Goal: Task Accomplishment & Management: Use online tool/utility

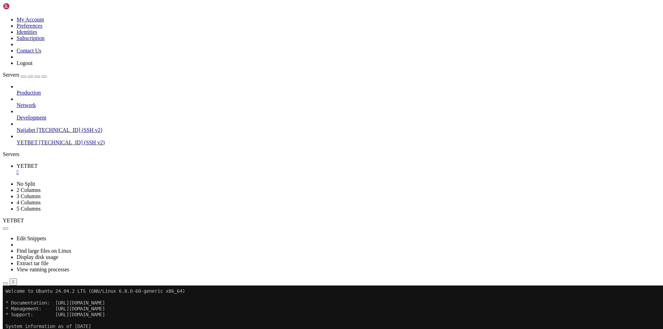
scroll to position [270, 0]
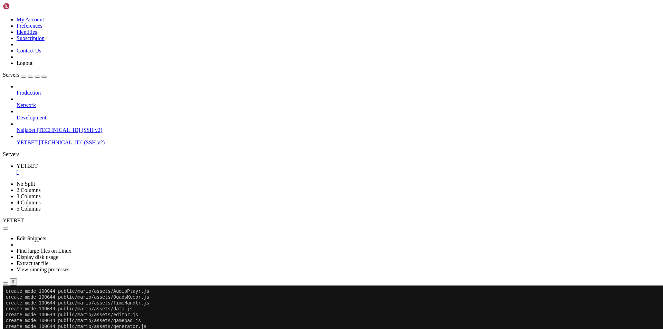
scroll to position [1813, 0]
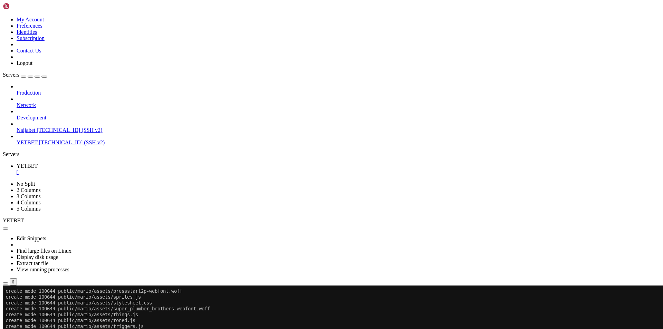
click at [6, 283] on icon "button" at bounding box center [6, 283] width 0 height 0
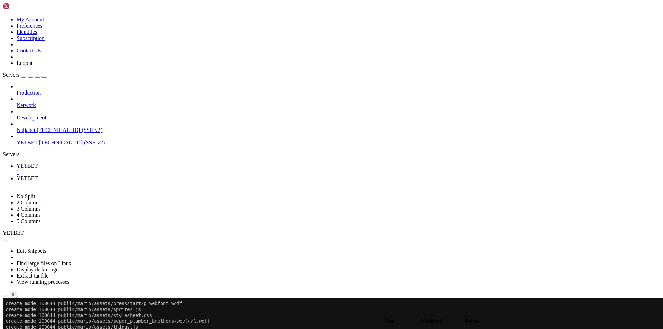
click at [9, 327] on span " .." at bounding box center [6, 330] width 5 height 6
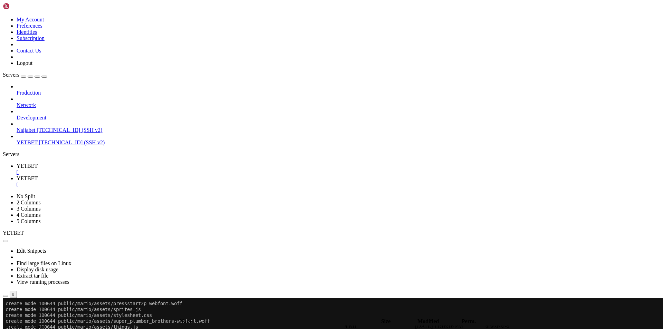
click at [126, 18] on td " nginx" at bounding box center [173, 14] width 340 height 7
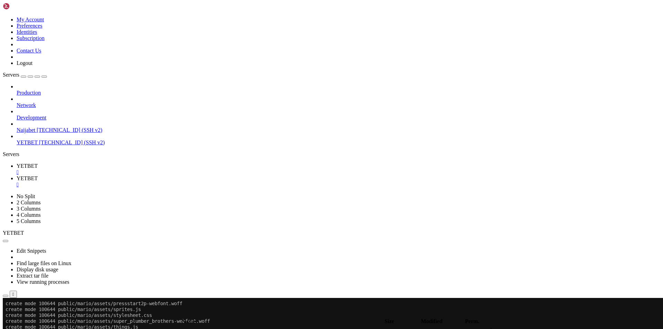
click at [9, 327] on span " .." at bounding box center [6, 330] width 5 height 6
type input "/etc/nginx/sites-available"
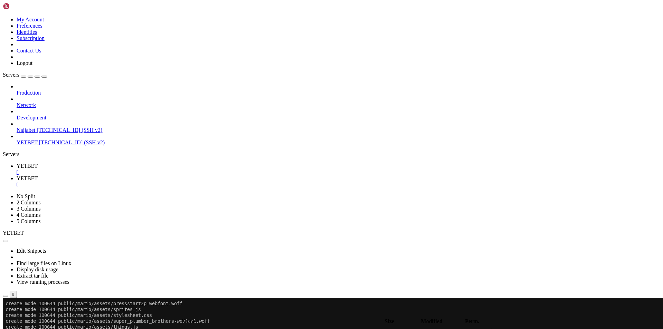
type textarea "}"
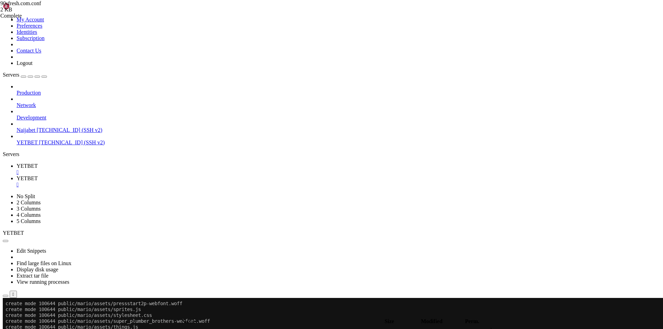
type textarea "}"
paste textarea "}"
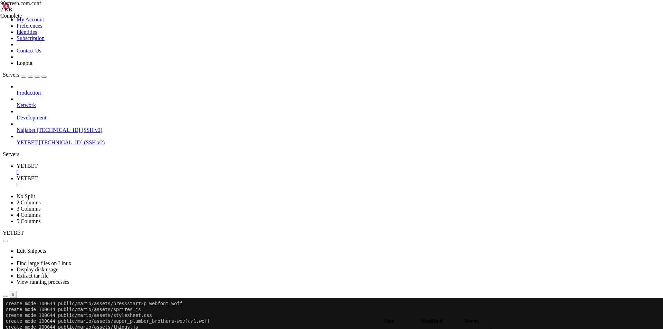
drag, startPoint x: 117, startPoint y: 294, endPoint x: 111, endPoint y: 282, distance: 13.1
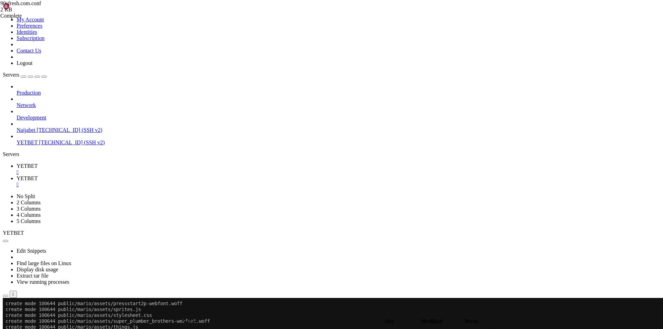
type textarea "client_max_body_size 100M;"
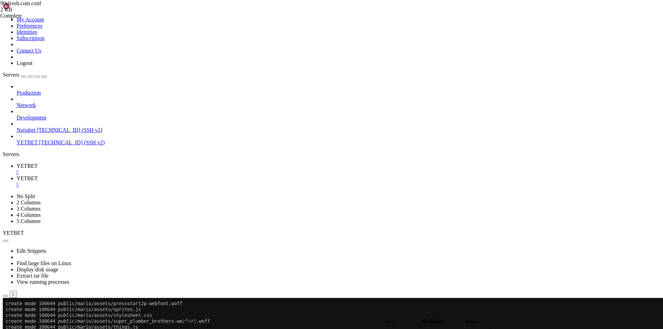
scroll to position [93, 0]
type textarea "proxy_set_header X-Forwarded-Host $host;"
drag, startPoint x: 180, startPoint y: 319, endPoint x: 186, endPoint y: 311, distance: 10.1
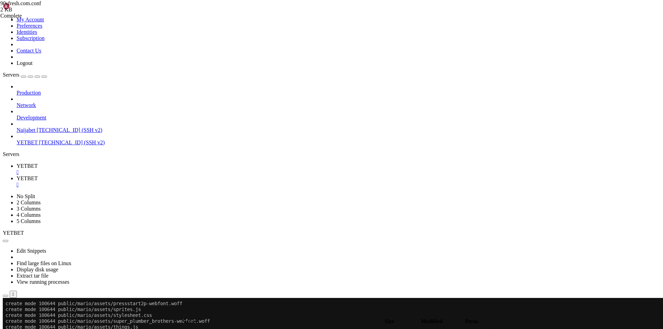
scroll to position [0, 0]
click at [104, 163] on link "YETBET " at bounding box center [338, 169] width 643 height 12
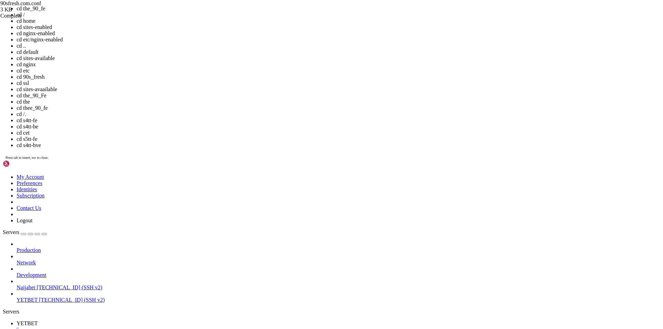
scroll to position [1937, 0]
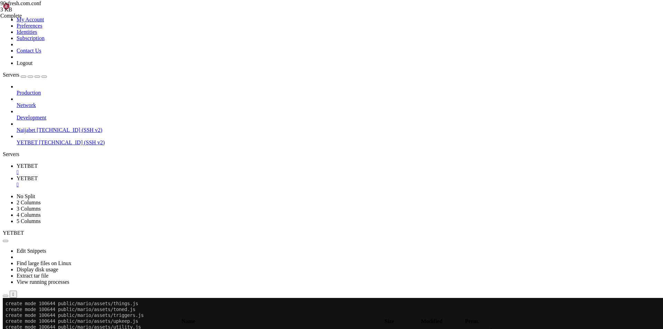
click at [142, 175] on link "YETBET " at bounding box center [338, 181] width 643 height 12
drag, startPoint x: 173, startPoint y: 274, endPoint x: 109, endPoint y: 269, distance: 63.7
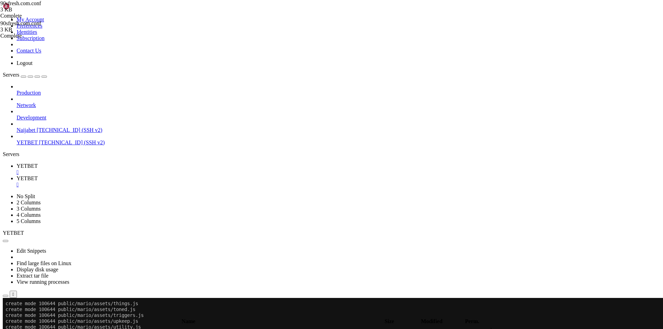
scroll to position [31, 0]
type textarea "proxy_set_header X-Forwarded-Port $server_port;"
drag, startPoint x: 124, startPoint y: 302, endPoint x: 92, endPoint y: 263, distance: 50.0
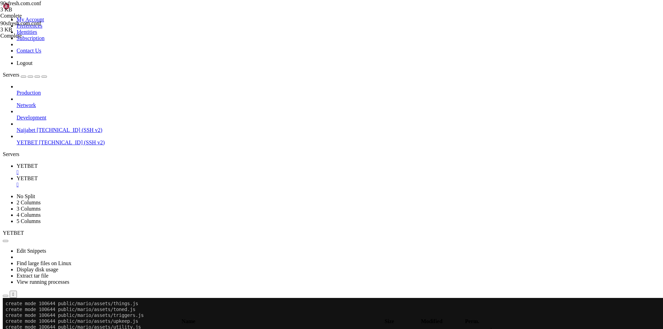
type textarea "location /duckhunt/ { add_header Content-Security-Policy "default-src 'self'; s…"
drag, startPoint x: 119, startPoint y: 301, endPoint x: 47, endPoint y: -30, distance: 339.2
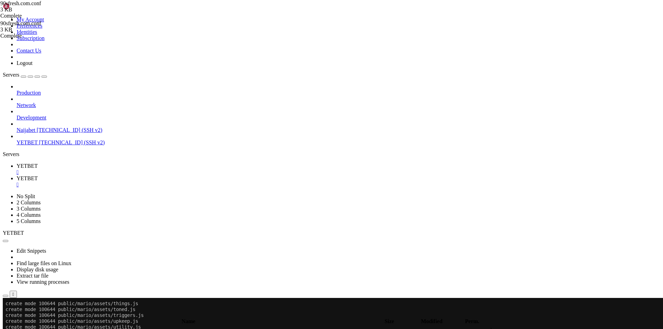
click at [47, 0] on html "Loading... My Account Preferences Identities Subscription Contact Us Logout Ser…" at bounding box center [331, 334] width 663 height 668
type textarea "proxy_http_version 1.1;"
paste textarea "}"
type textarea "}"
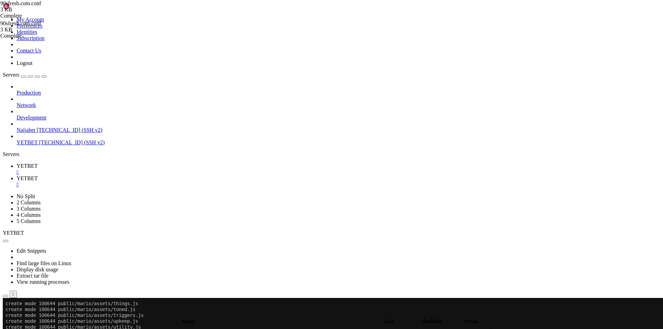
scroll to position [44, 0]
paste textarea
type textarea "}"
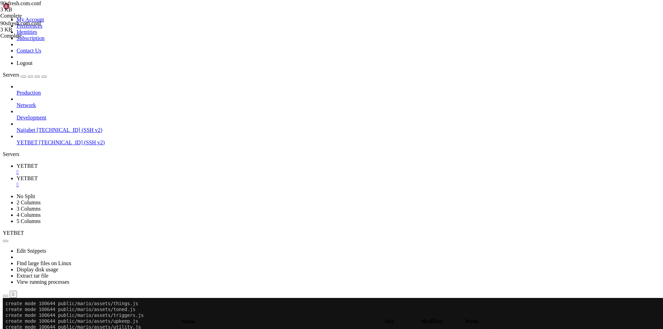
click at [38, 163] on span "YETBET" at bounding box center [27, 166] width 21 height 6
click at [161, 182] on div "" at bounding box center [338, 185] width 643 height 6
